Goal: Task Accomplishment & Management: Use online tool/utility

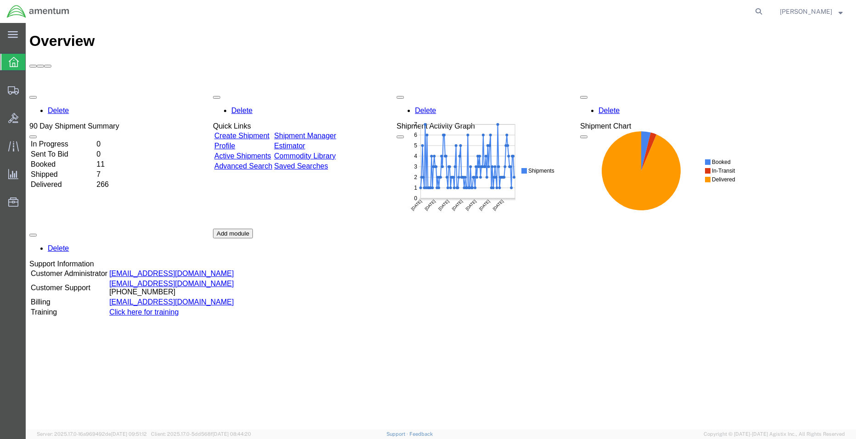
click at [92, 140] on td "In Progress" at bounding box center [62, 144] width 65 height 9
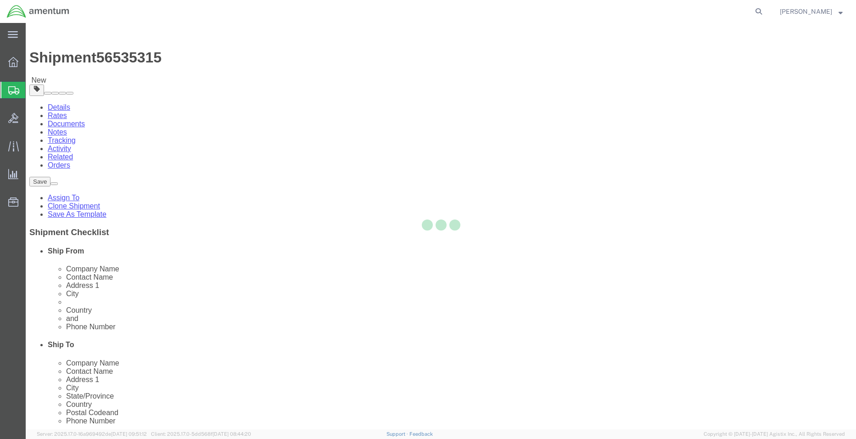
select select "42677"
select select
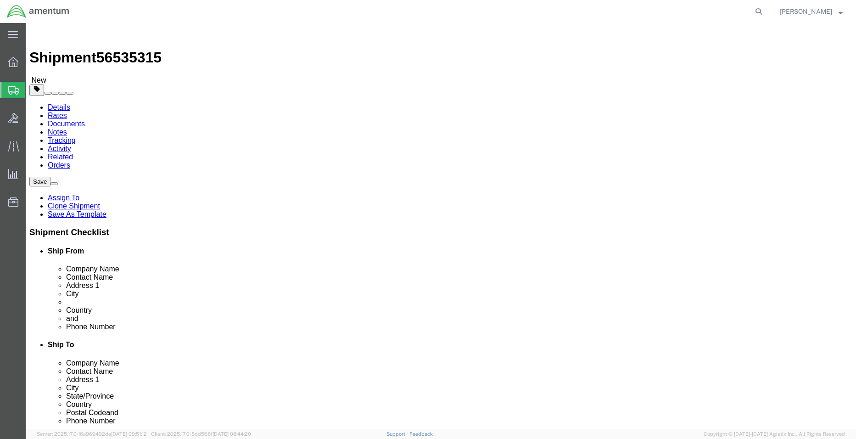
click input ","
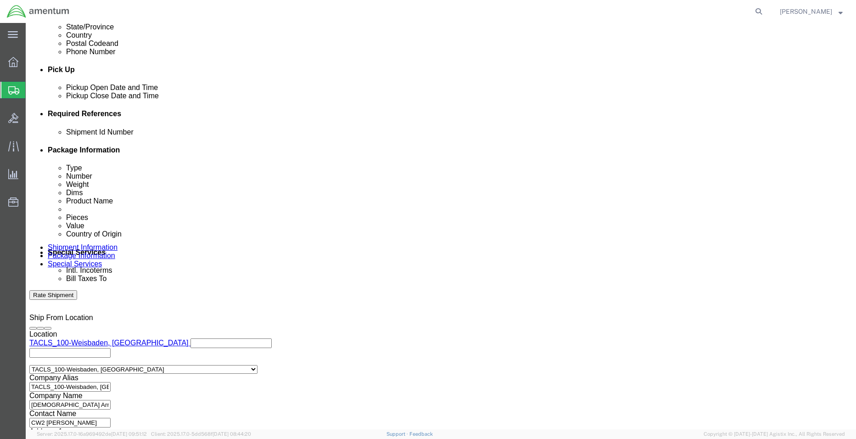
scroll to position [417, 0]
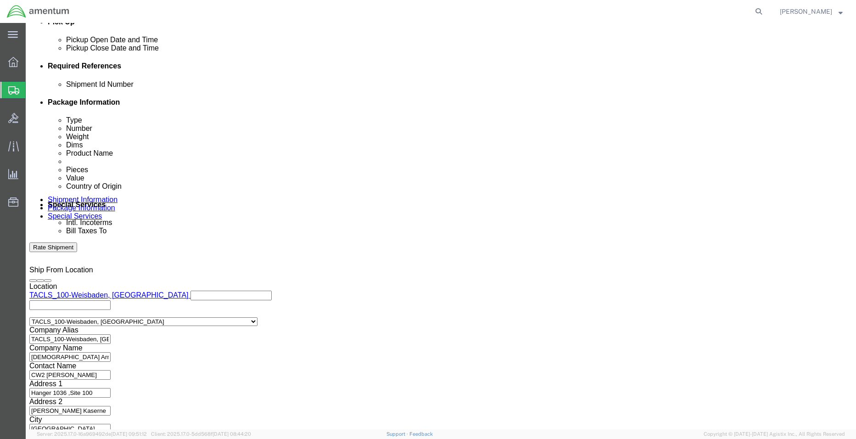
click button "Continue"
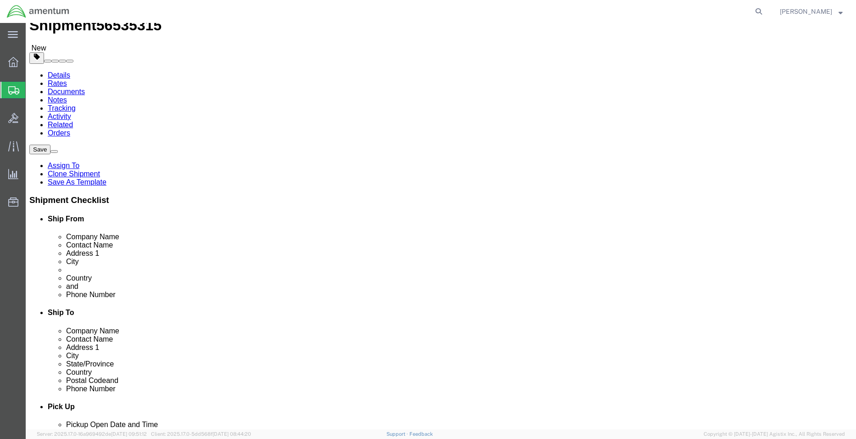
scroll to position [60, 0]
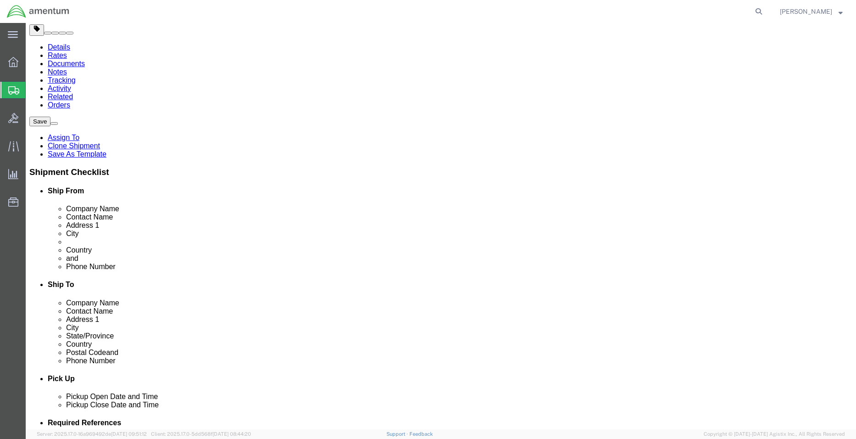
click button "Continue"
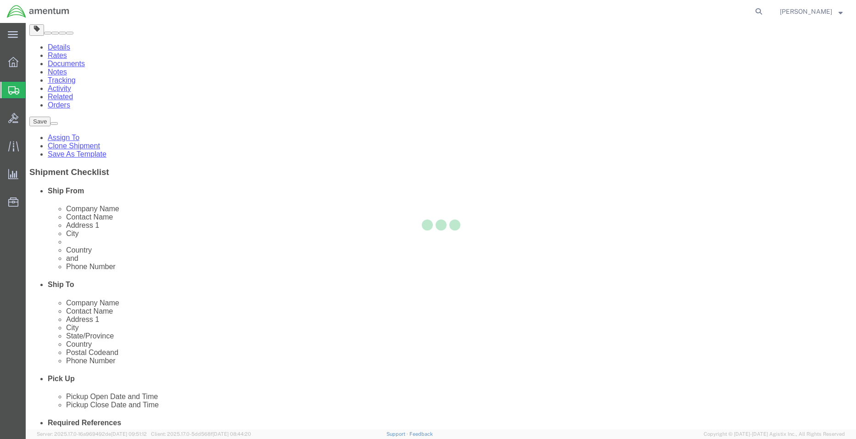
select select
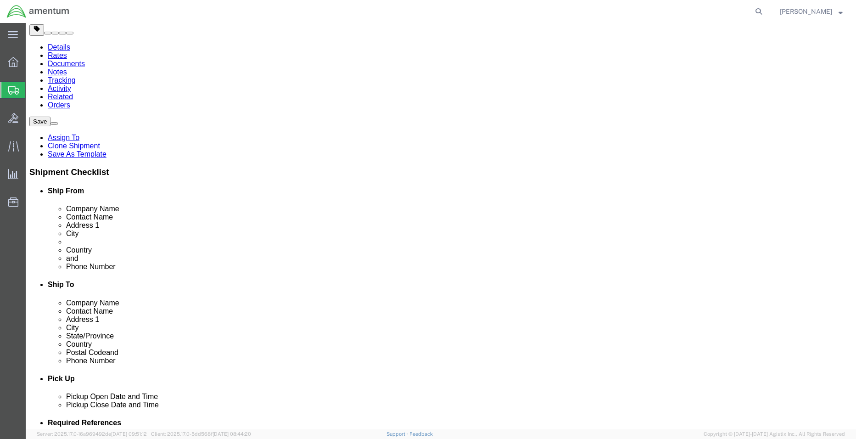
select select "DEPARTMENT"
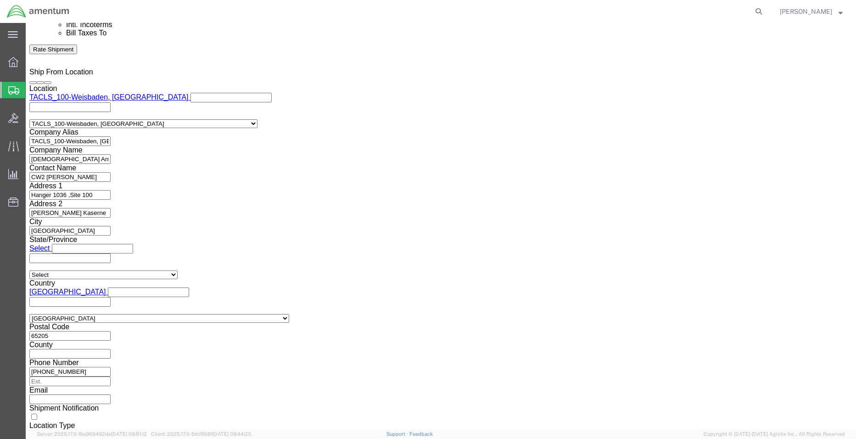
scroll to position [841, 0]
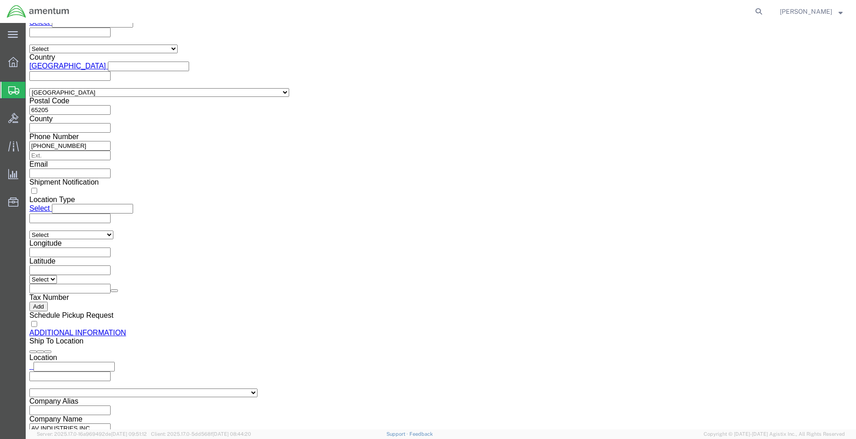
click button "Rate Shipment"
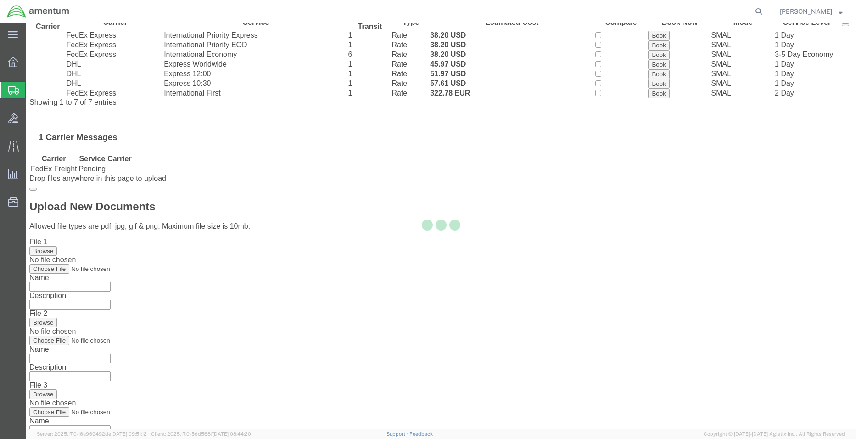
scroll to position [0, 0]
